Goal: Transaction & Acquisition: Purchase product/service

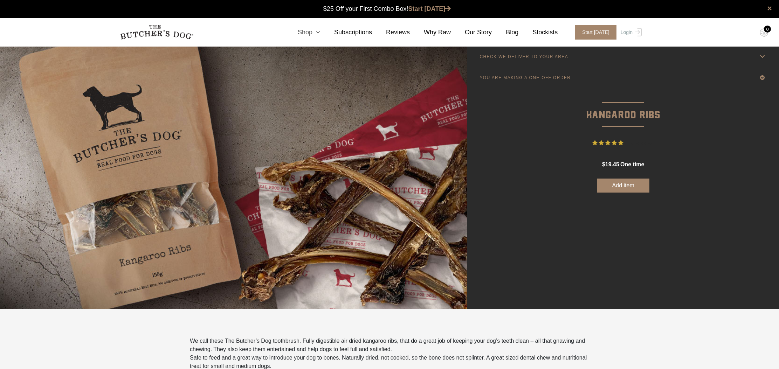
click at [320, 32] on icon at bounding box center [317, 32] width 8 height 6
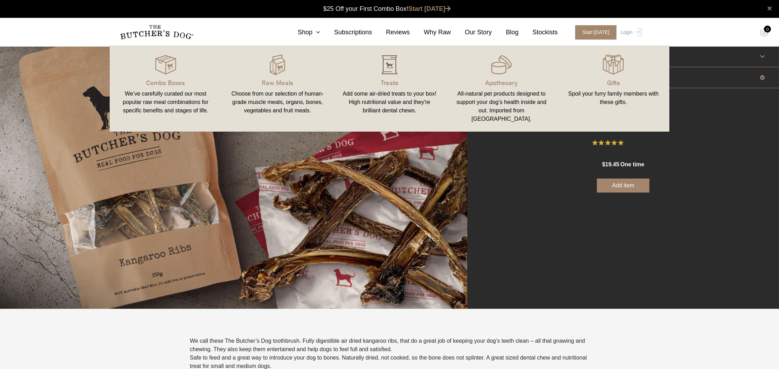
click at [393, 63] on img at bounding box center [389, 64] width 21 height 21
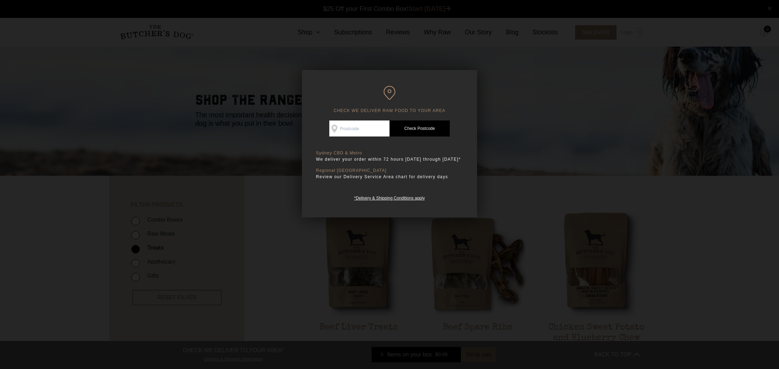
scroll to position [0, 0]
click at [575, 128] on div at bounding box center [389, 184] width 779 height 369
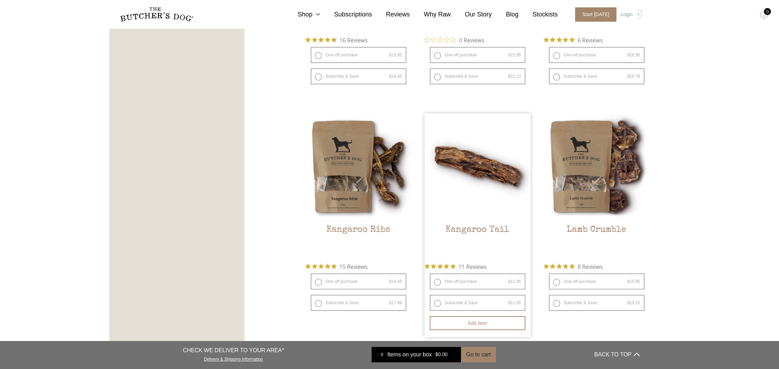
scroll to position [549, 0]
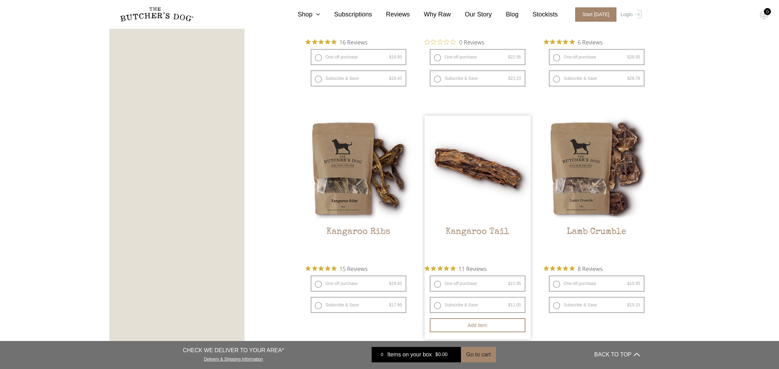
click at [500, 156] on img at bounding box center [478, 169] width 106 height 106
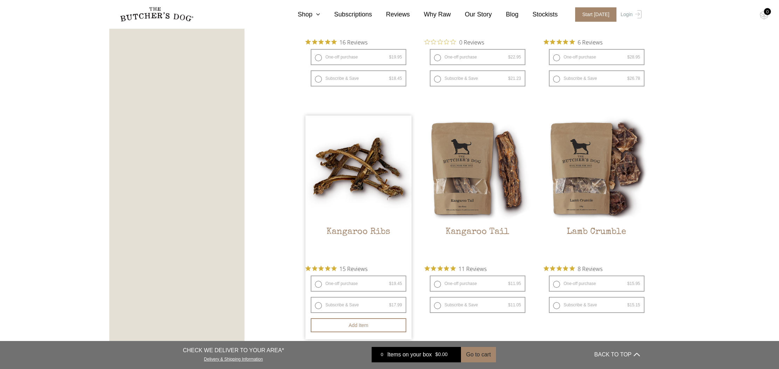
click at [350, 177] on img at bounding box center [359, 169] width 106 height 106
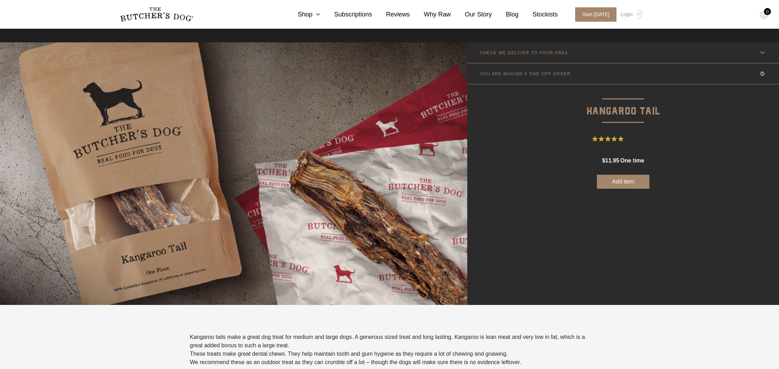
scroll to position [5, 0]
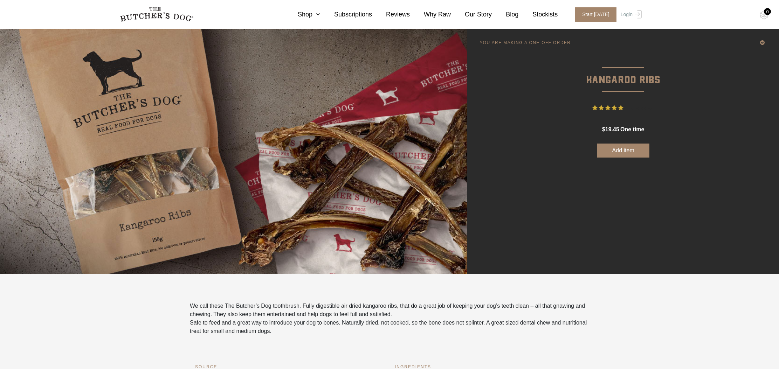
scroll to position [39, 0]
